Goal: Task Accomplishment & Management: Use online tool/utility

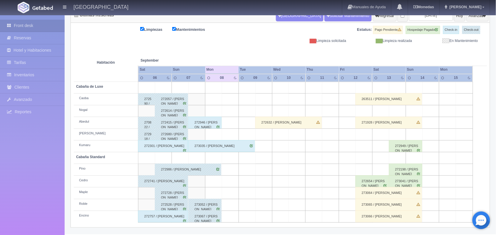
scroll to position [67, 0]
click at [206, 121] on div "272946 / [PERSON_NAME]" at bounding box center [204, 123] width 33 height 12
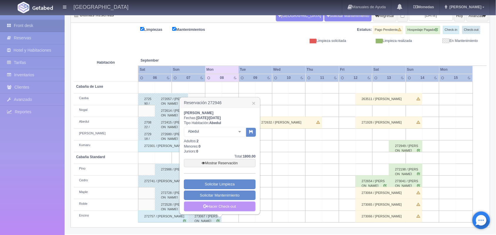
click at [231, 210] on link "Hacer Check-out" at bounding box center [220, 207] width 72 height 10
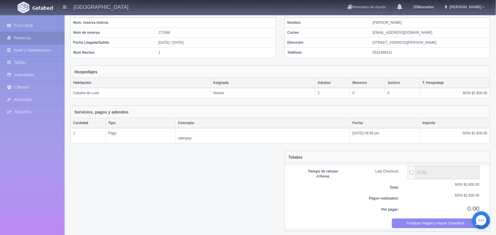
scroll to position [54, 0]
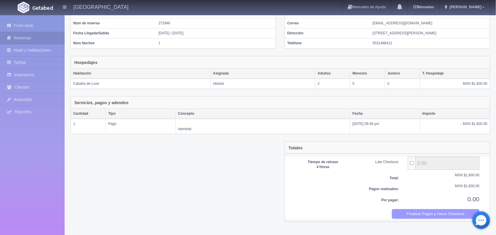
click at [440, 219] on button "Finalizar Pagos y Hacer Checkout" at bounding box center [436, 215] width 88 height 10
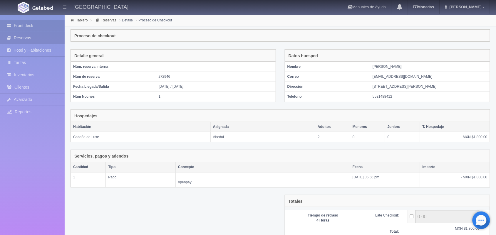
click at [28, 24] on link "Front desk" at bounding box center [32, 26] width 65 height 12
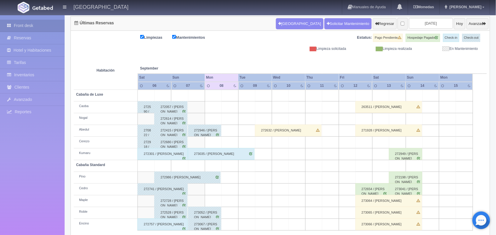
scroll to position [67, 0]
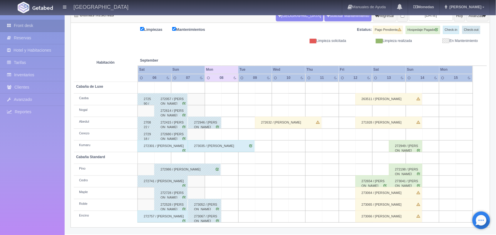
click at [158, 148] on div "272301 / [PERSON_NAME]" at bounding box center [163, 146] width 50 height 12
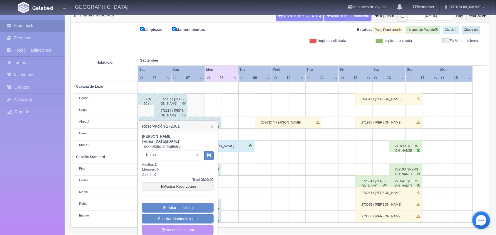
click at [183, 231] on link "Hacer Check-out" at bounding box center [178, 230] width 72 height 10
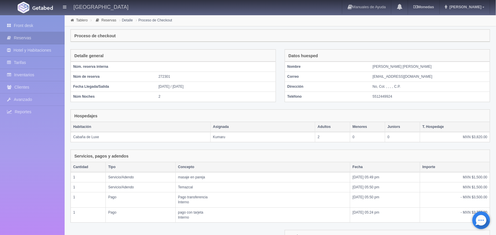
scroll to position [84, 0]
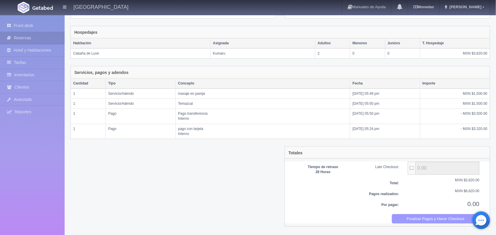
click at [414, 220] on button "Finalizar Pagos y Hacer Checkout" at bounding box center [436, 220] width 88 height 10
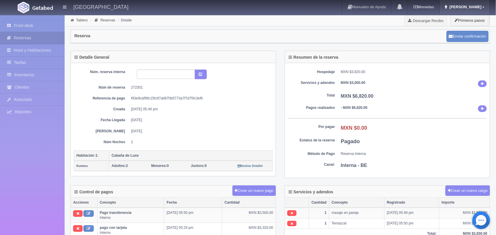
click at [481, 10] on link "[PERSON_NAME]" at bounding box center [465, 7] width 50 height 14
click at [473, 27] on link "Salir / Log Out" at bounding box center [466, 27] width 46 height 7
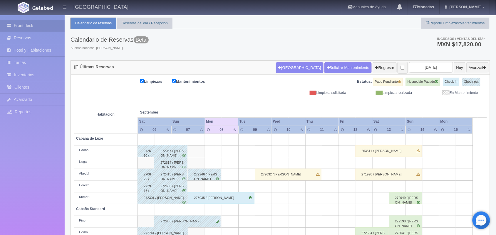
scroll to position [67, 0]
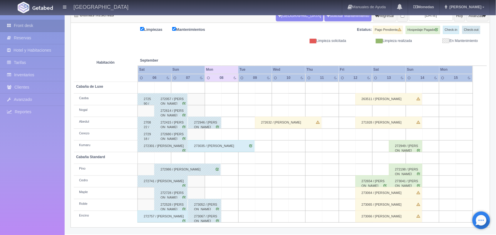
click at [174, 219] on div "272757 / roberto ulises serrano" at bounding box center [163, 217] width 50 height 12
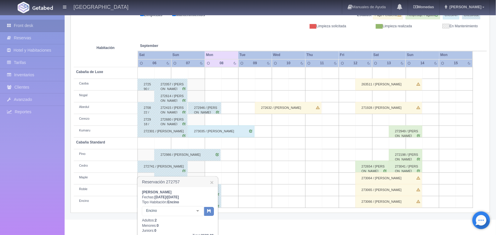
scroll to position [144, 0]
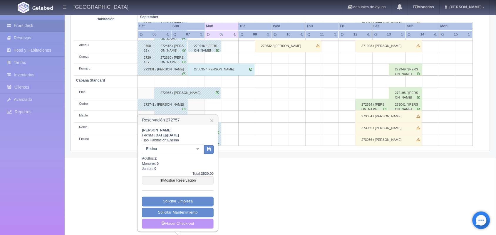
click at [179, 225] on link "Hacer Check-out" at bounding box center [178, 224] width 72 height 10
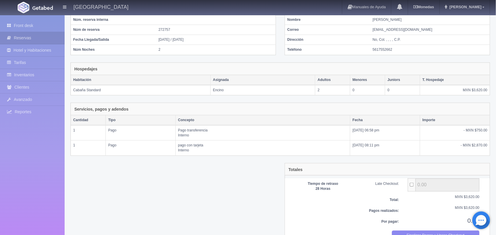
scroll to position [64, 0]
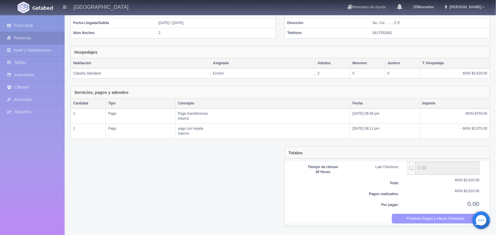
click at [447, 218] on button "Finalizar Pagos y Hacer Checkout" at bounding box center [436, 219] width 88 height 10
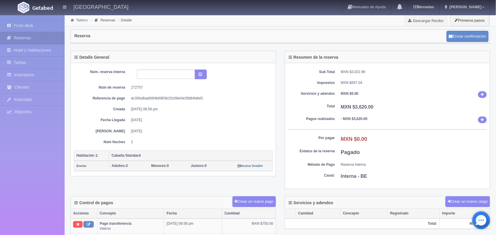
click at [80, 20] on link "Tablero" at bounding box center [81, 20] width 11 height 4
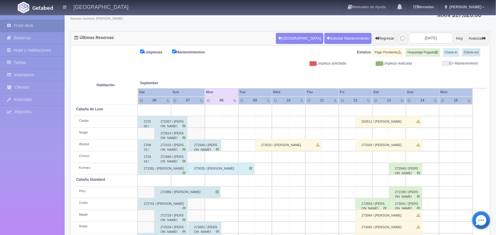
scroll to position [67, 0]
